Goal: Task Accomplishment & Management: Complete application form

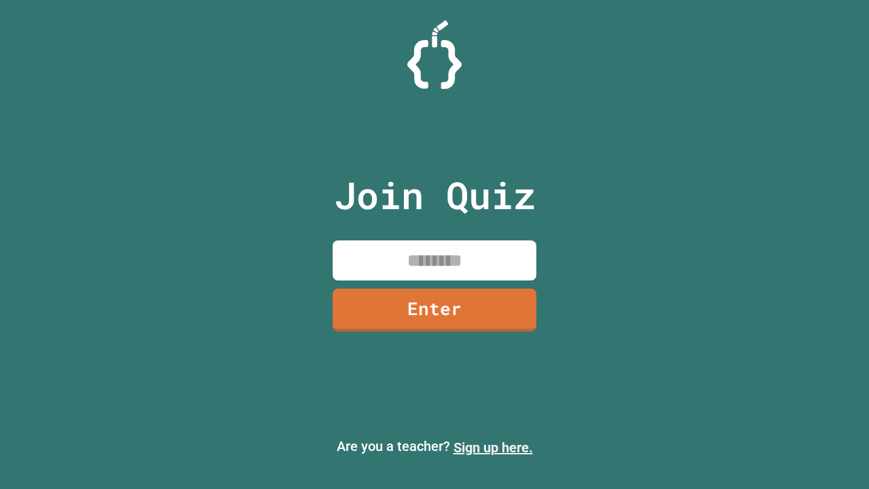
click at [493, 447] on link "Sign up here." at bounding box center [492, 447] width 79 height 16
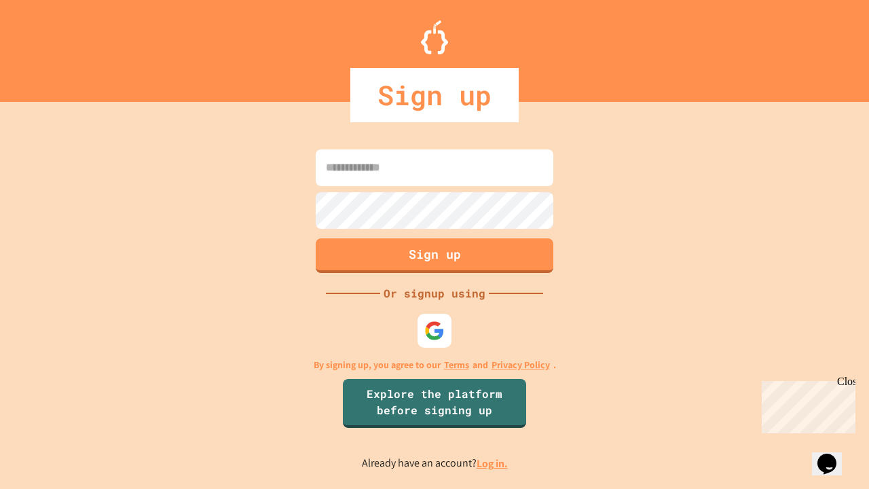
click at [493, 463] on link "Log in." at bounding box center [492, 463] width 31 height 14
